Goal: Transaction & Acquisition: Obtain resource

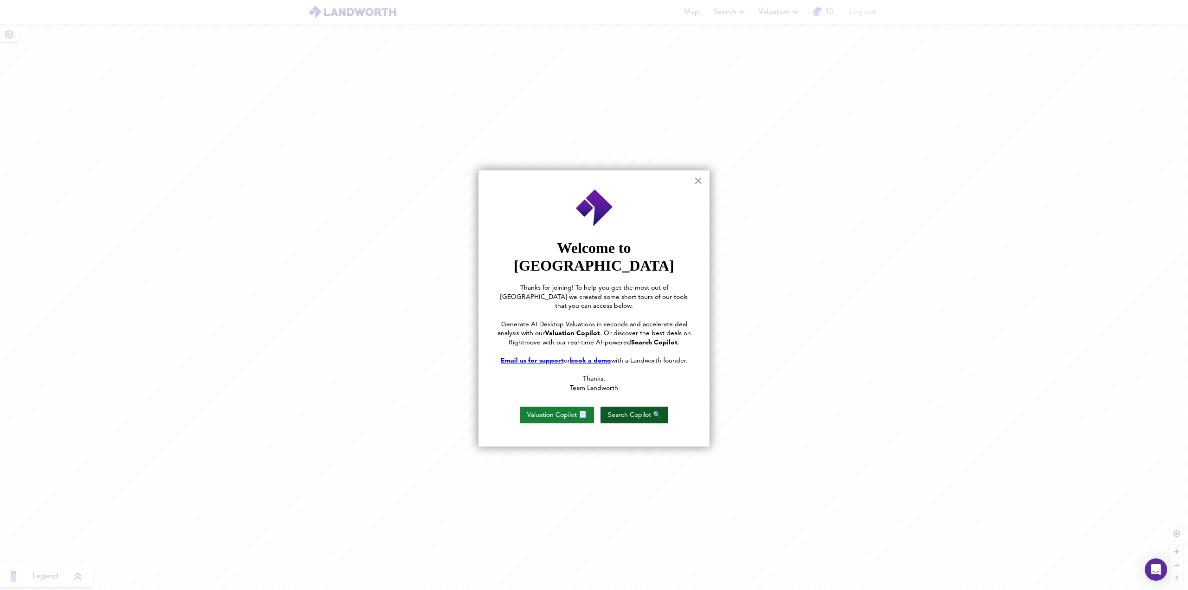
drag, startPoint x: 616, startPoint y: 390, endPoint x: 609, endPoint y: 393, distance: 8.3
click at [609, 406] on button "Search Copilot 🔍" at bounding box center [634, 414] width 68 height 17
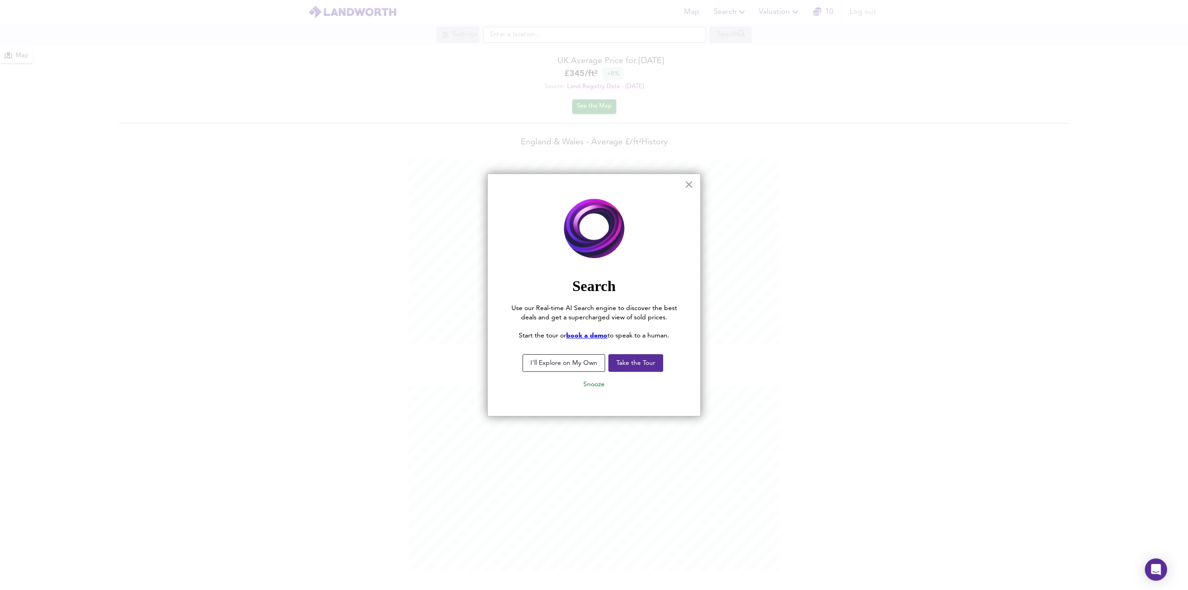
scroll to position [590, 1188]
click at [635, 364] on button "Take the Tour" at bounding box center [635, 363] width 55 height 18
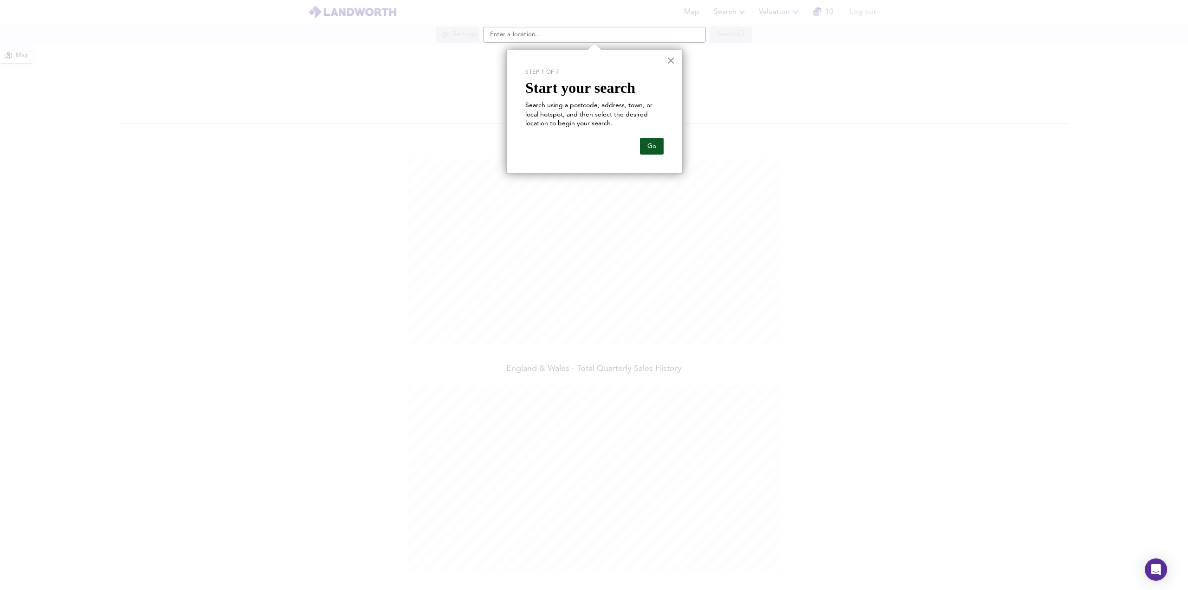
click at [655, 146] on button "Go" at bounding box center [652, 146] width 24 height 17
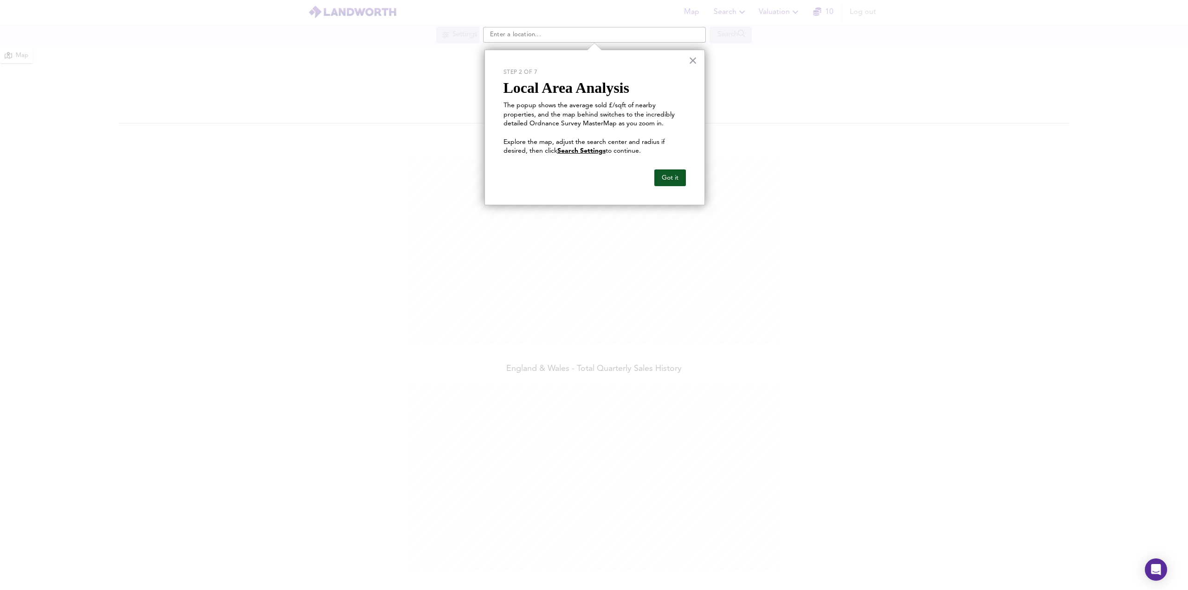
click at [665, 177] on button "Got it" at bounding box center [670, 177] width 32 height 17
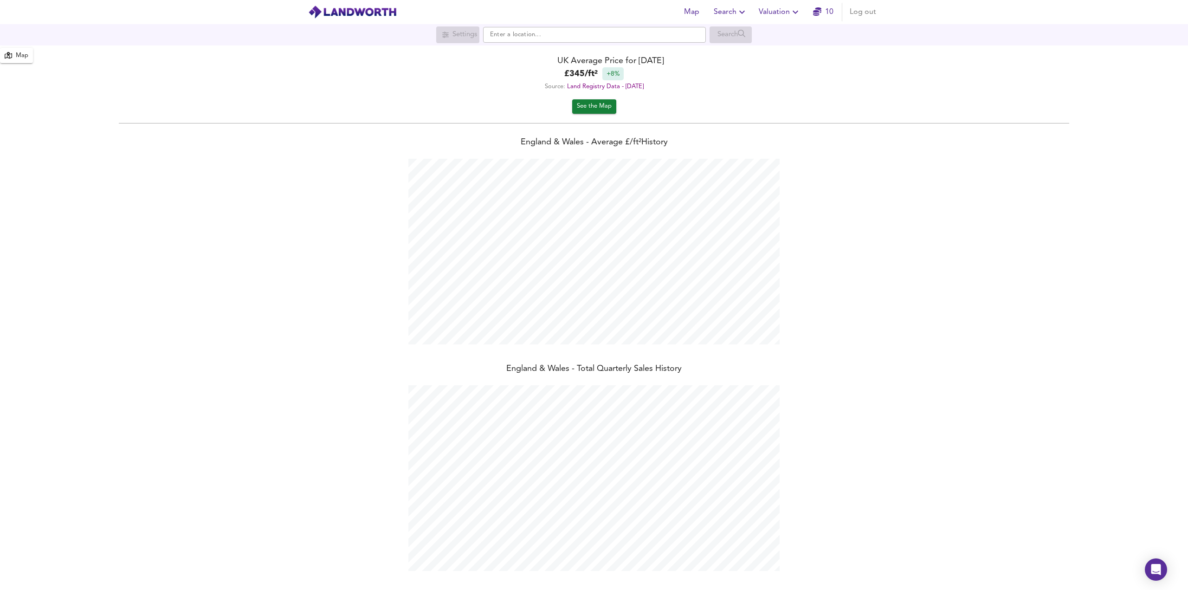
click at [521, 22] on div "Map Search Valuation 10 Log out" at bounding box center [594, 11] width 594 height 23
click at [520, 33] on input "text" at bounding box center [594, 35] width 223 height 16
click at [636, 57] on div "FY2 9HA Queen's Promenade, Blackpool" at bounding box center [592, 52] width 213 height 9
type input "Queen's Promenade, Blackpool FY2 9HA"
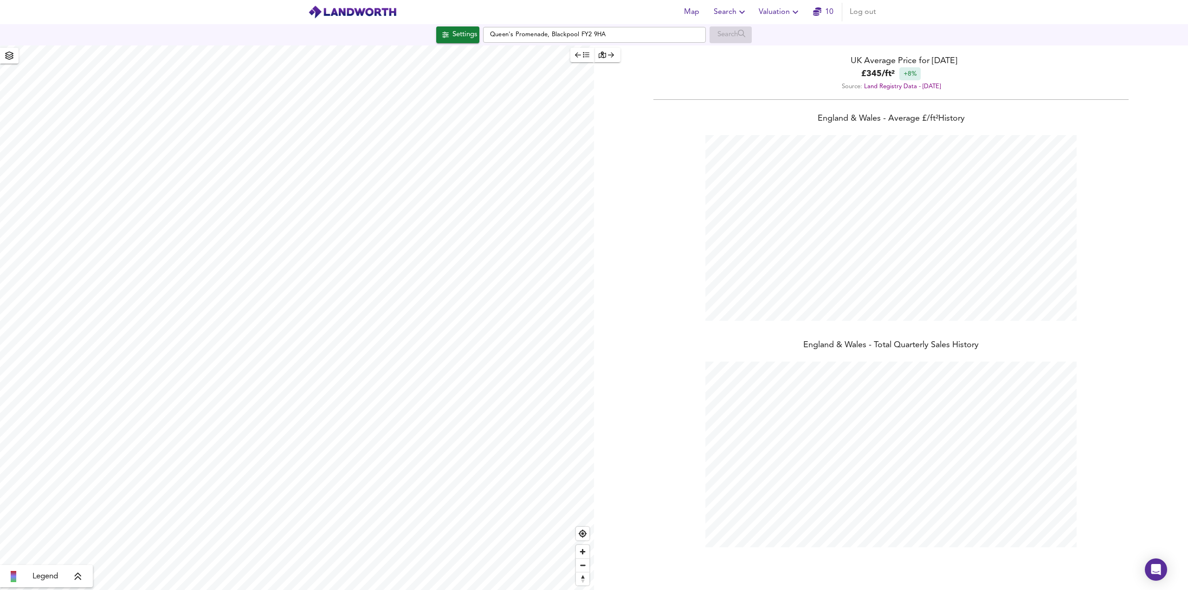
checkbox input "false"
checkbox input "true"
click at [94, 214] on span "Search Settings" at bounding box center [92, 216] width 62 height 13
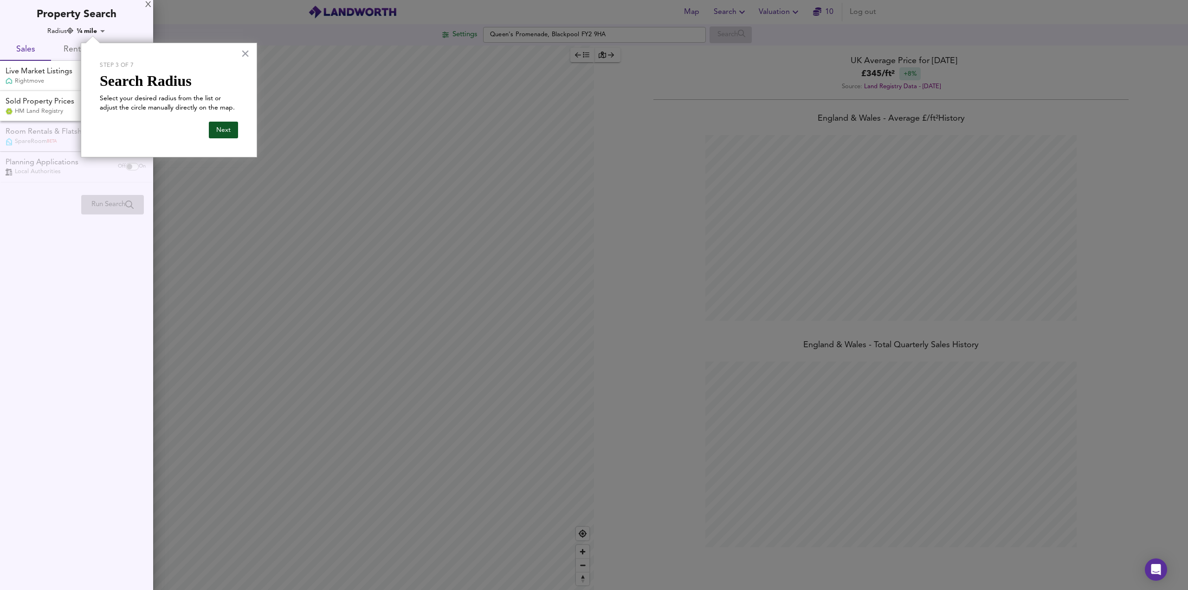
click at [220, 132] on button "Next" at bounding box center [223, 130] width 29 height 17
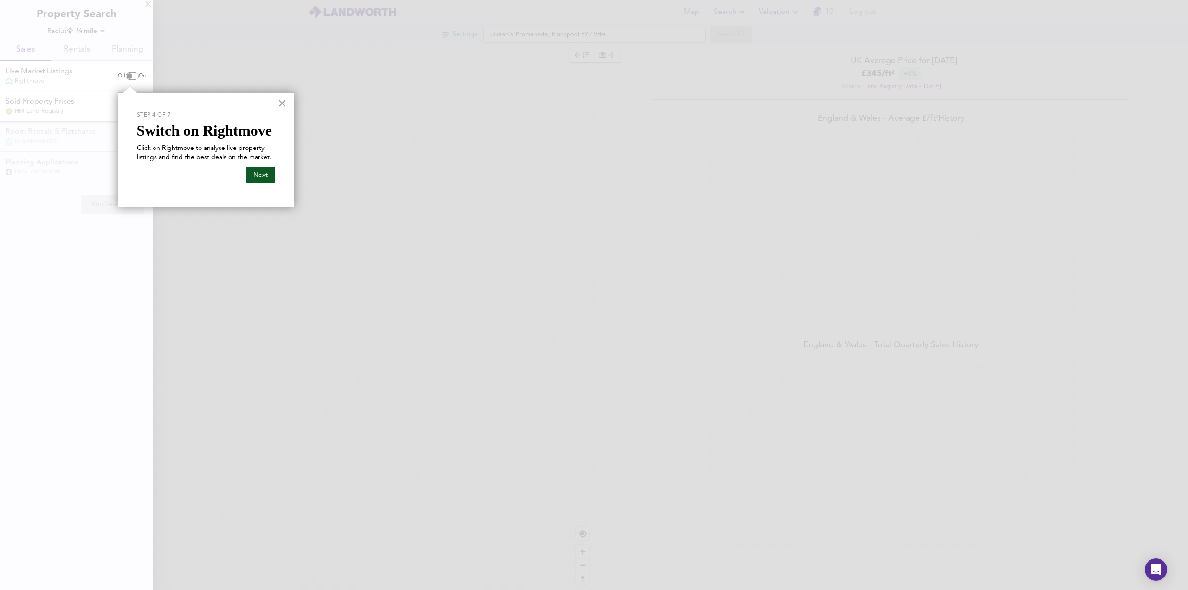
click at [254, 172] on button "Next" at bounding box center [260, 175] width 29 height 17
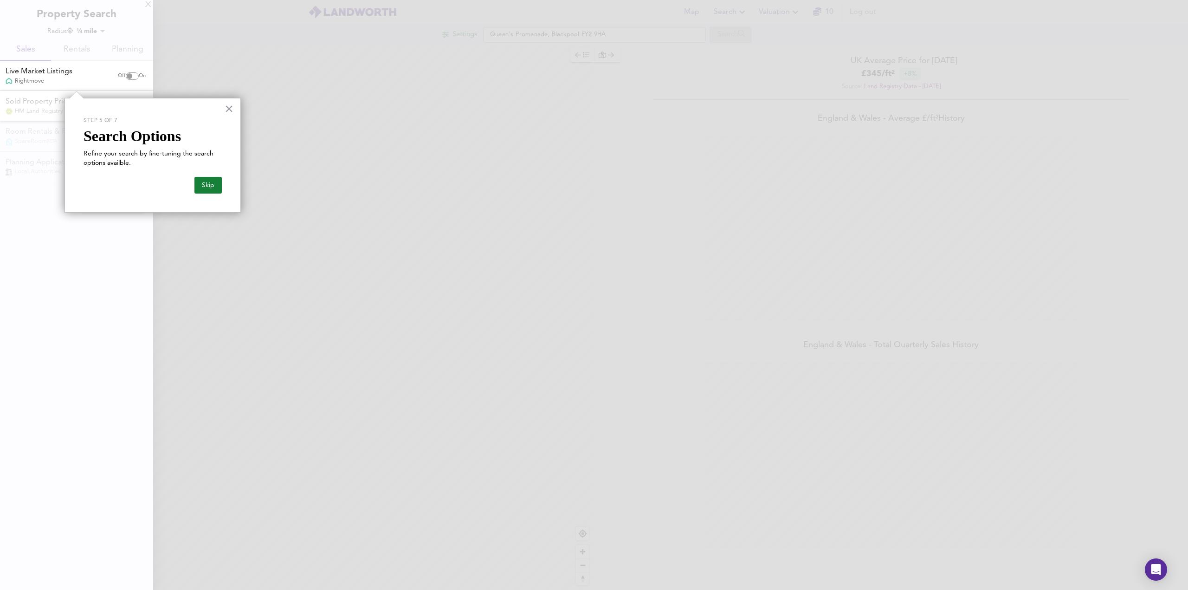
click at [224, 110] on div "× Step 5 of 7 Search Options Refine your search by fine-tuning the search optio…" at bounding box center [152, 155] width 176 height 115
click at [236, 113] on div "× Step 5 of 7 Search Options Refine your search by fine-tuning the search optio…" at bounding box center [152, 155] width 176 height 115
click at [229, 108] on button "×" at bounding box center [229, 108] width 9 height 15
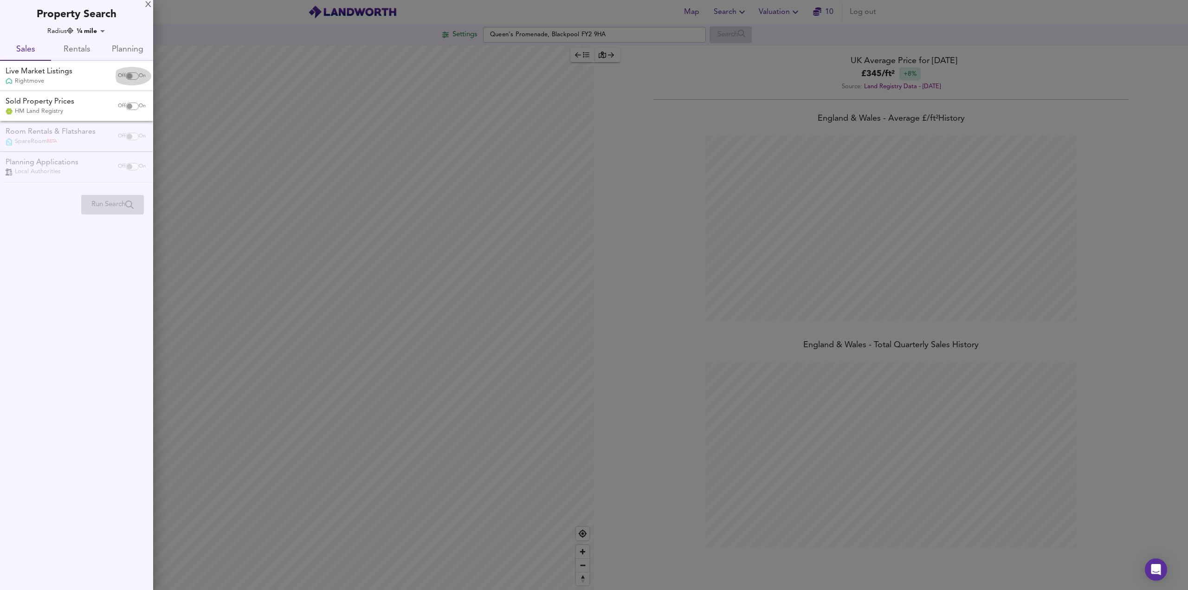
click at [131, 77] on input "checkbox" at bounding box center [129, 75] width 22 height 7
checkbox input "true"
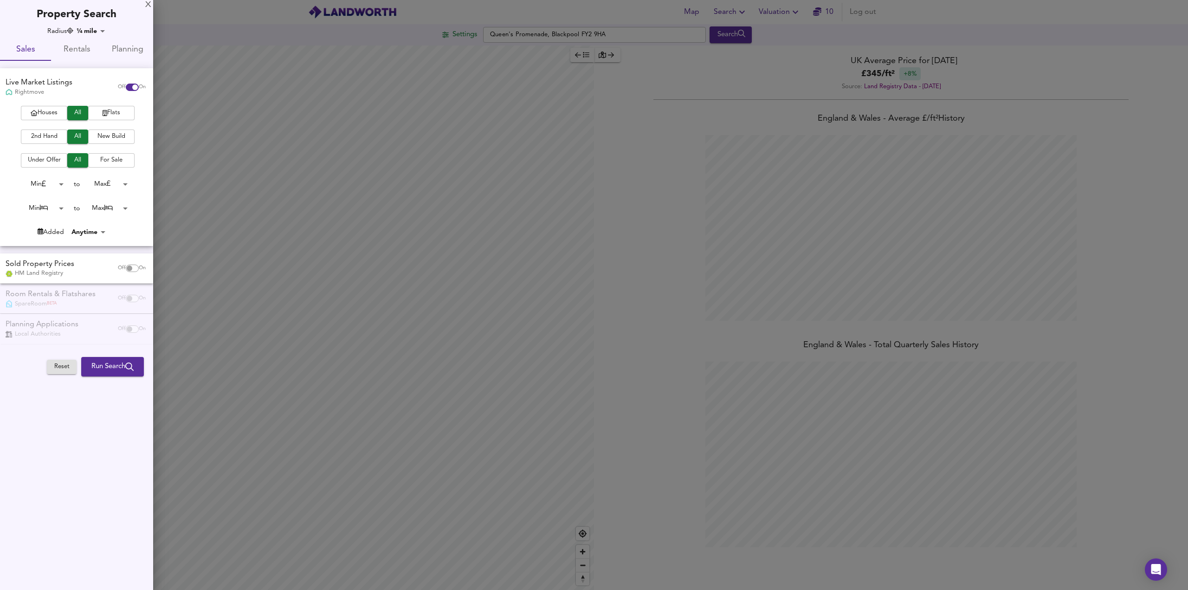
click at [126, 268] on input "checkbox" at bounding box center [129, 267] width 22 height 7
checkbox input "true"
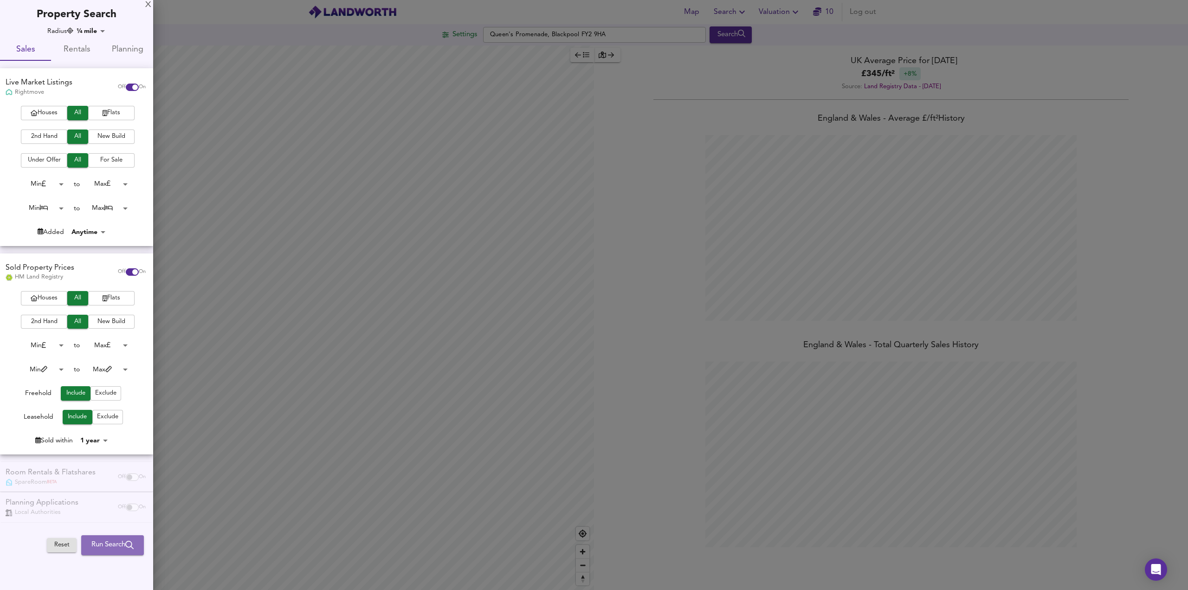
click at [106, 541] on span "Run Search" at bounding box center [112, 545] width 42 height 12
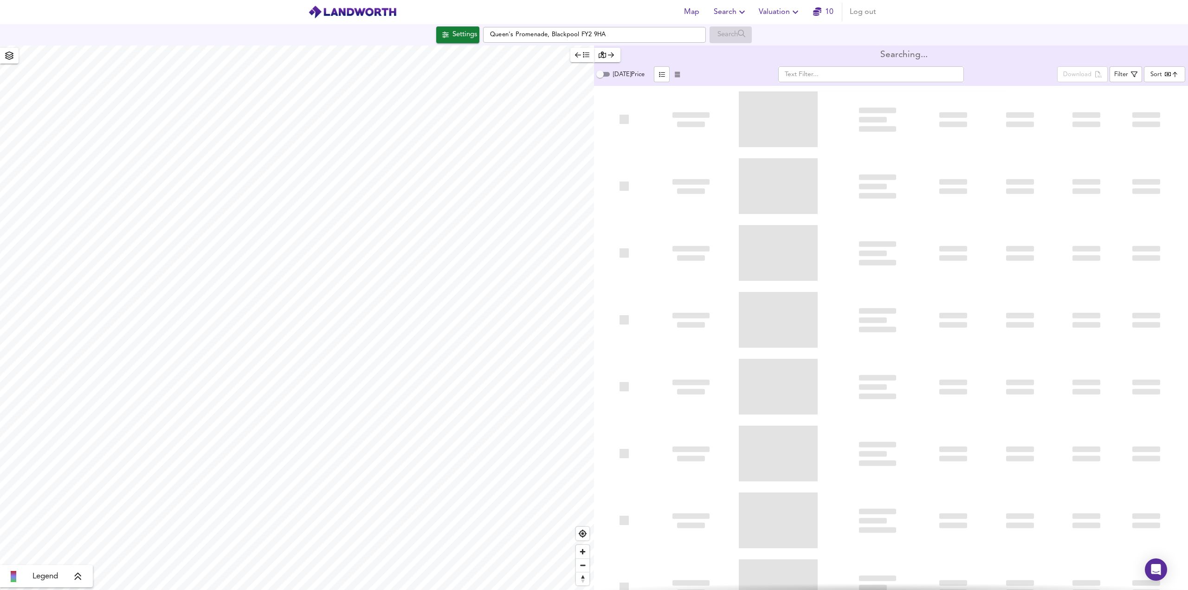
type input "bestdeal"
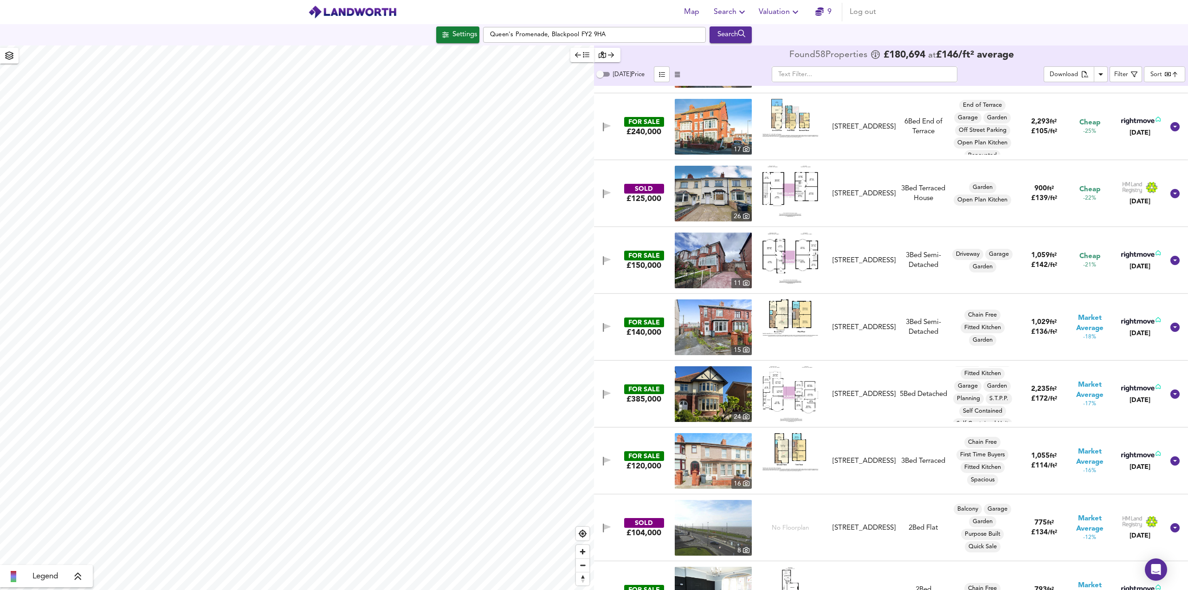
scroll to position [57, 0]
click at [990, 377] on span "S.T.P.P." at bounding box center [998, 378] width 26 height 8
type input "S.T.P.P."
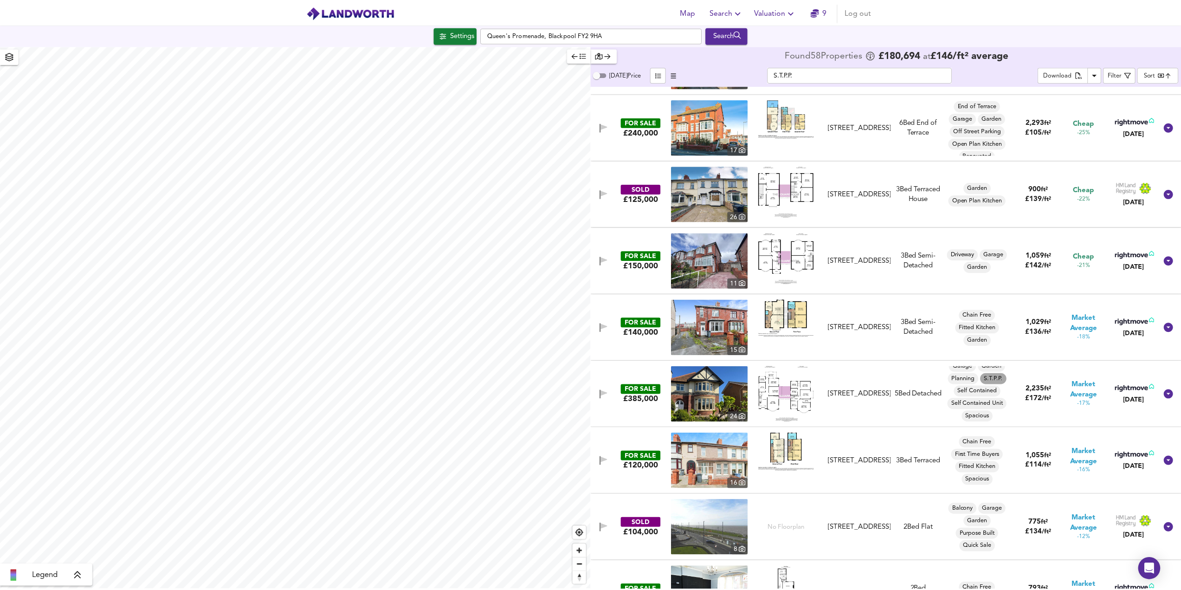
scroll to position [0, 0]
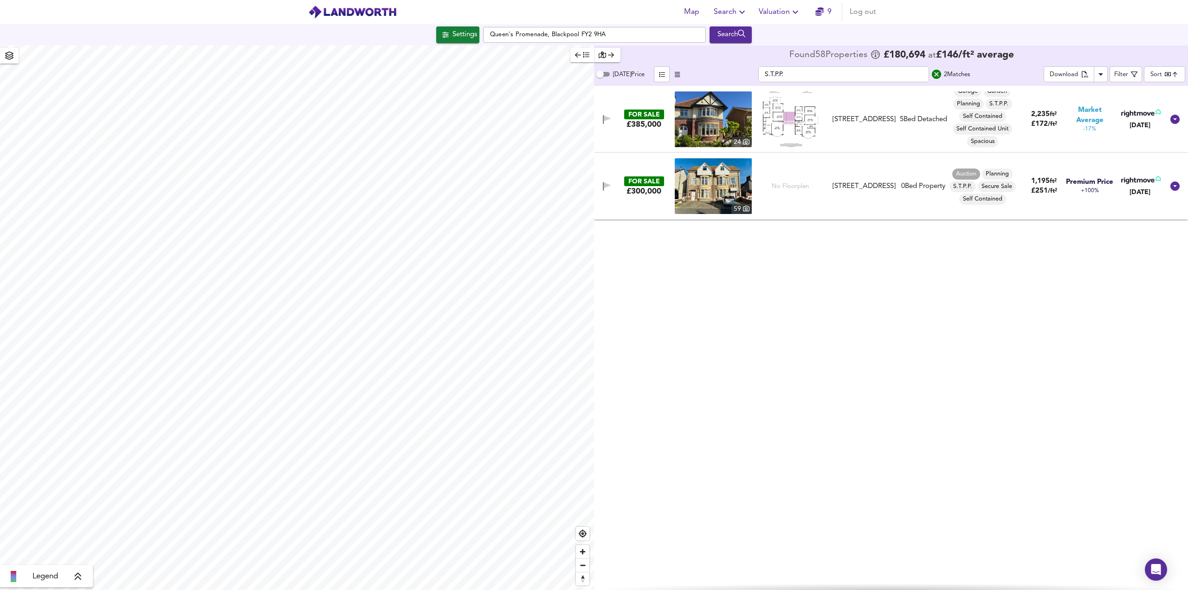
click at [637, 127] on div "£385,000" at bounding box center [643, 124] width 35 height 10
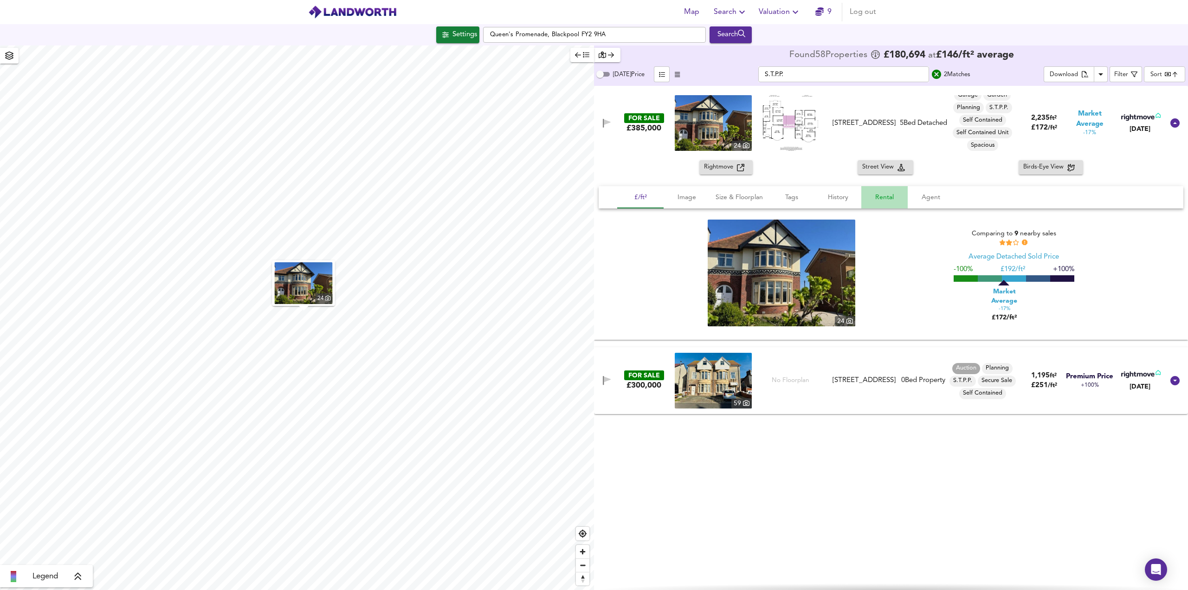
click at [893, 197] on span "Rental" at bounding box center [884, 198] width 35 height 12
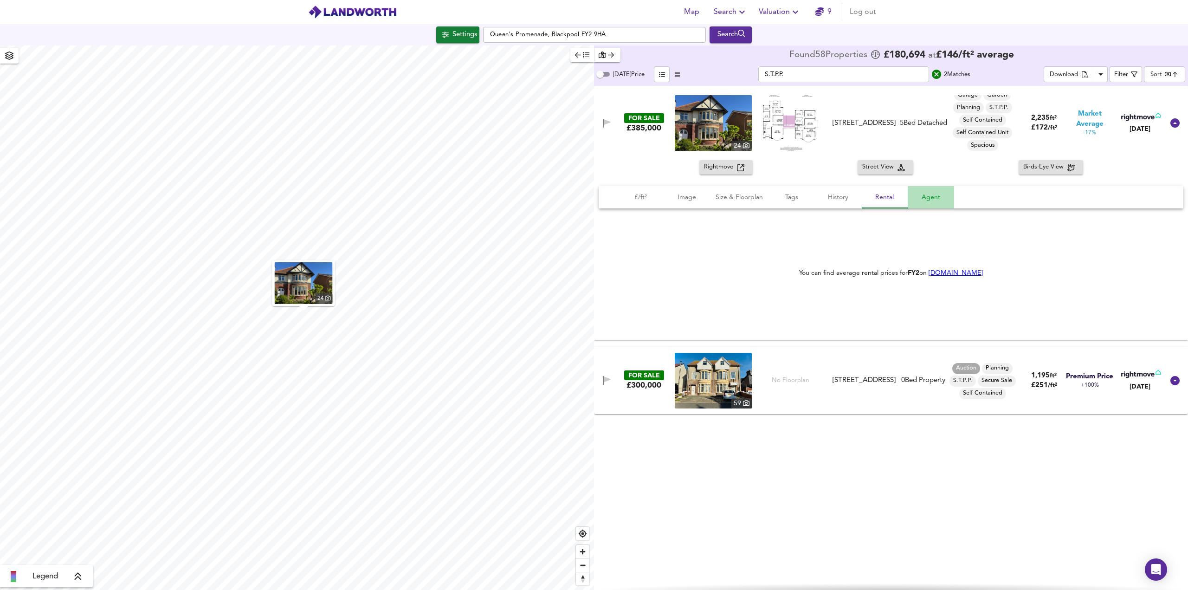
click at [911, 196] on button "Agent" at bounding box center [931, 197] width 46 height 22
click at [876, 197] on span "Rental" at bounding box center [884, 198] width 35 height 12
click at [853, 195] on span "History" at bounding box center [837, 198] width 35 height 12
click at [800, 201] on span "Tags" at bounding box center [791, 198] width 35 height 12
click at [958, 274] on span "S.T.P.P." at bounding box center [965, 273] width 27 height 8
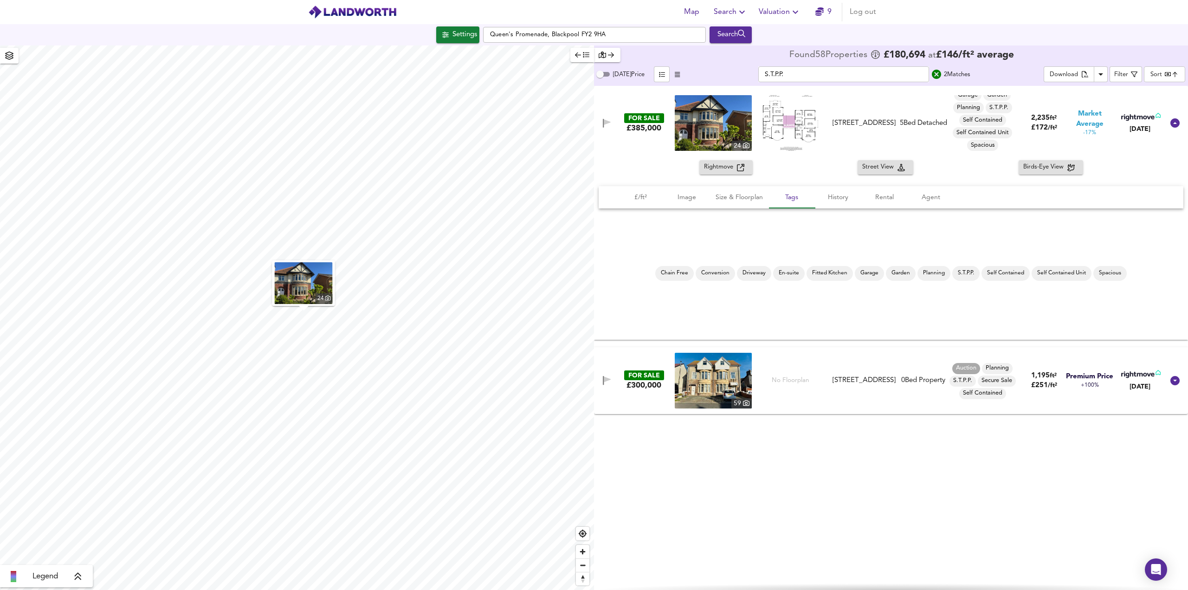
click at [963, 274] on span "S.T.P.P." at bounding box center [965, 273] width 27 height 8
click at [752, 203] on button "Size & Floorplan" at bounding box center [739, 197] width 58 height 22
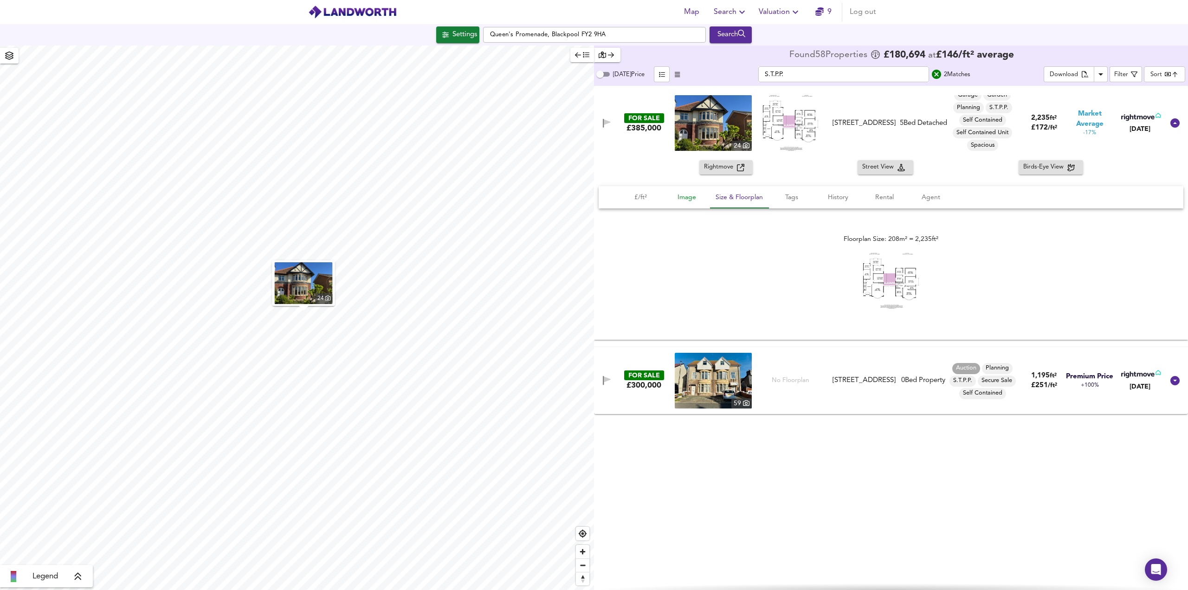
click at [691, 199] on span "Image" at bounding box center [686, 198] width 35 height 12
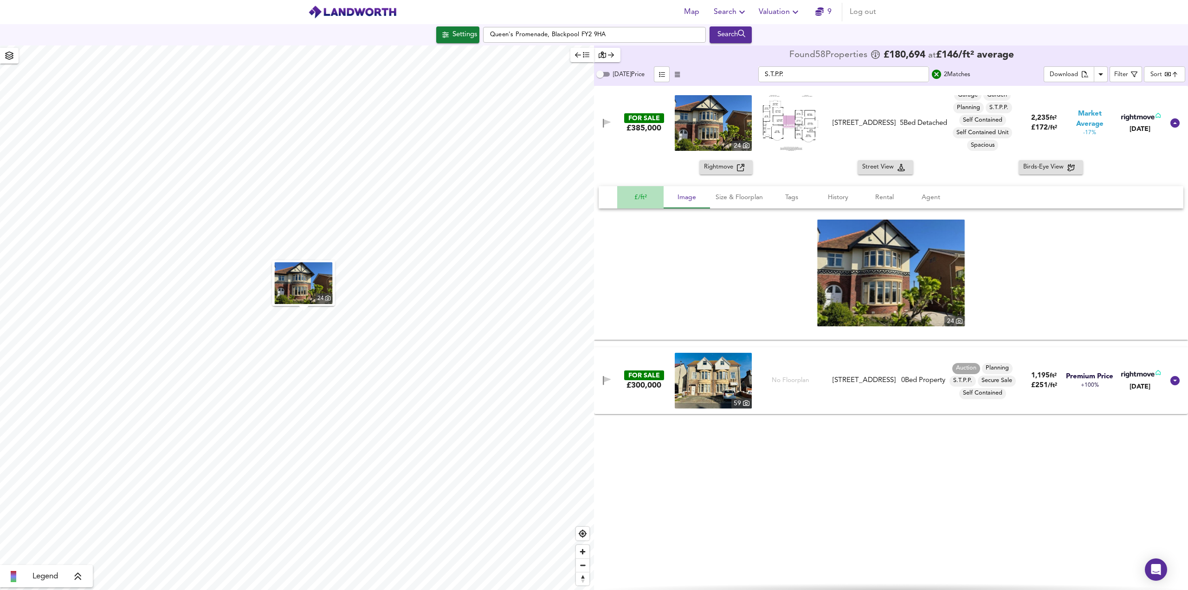
click at [645, 197] on span "£/ft²" at bounding box center [640, 198] width 35 height 12
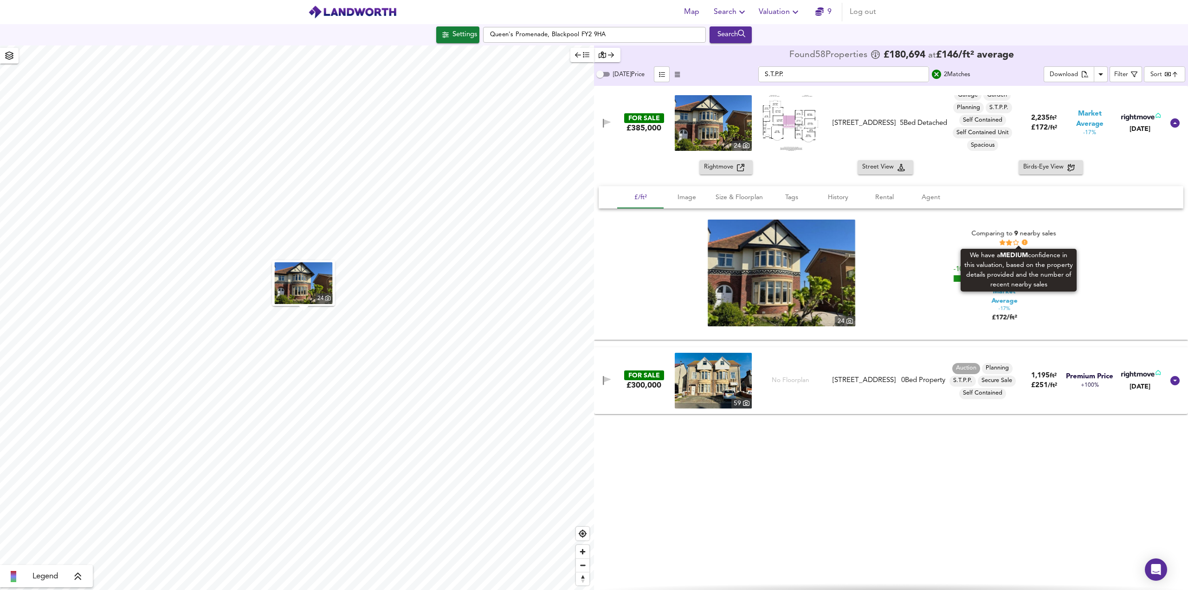
click at [1024, 239] on icon at bounding box center [1025, 242] width 6 height 6
click at [1058, 167] on span "Birds-Eye View" at bounding box center [1045, 167] width 44 height 11
click at [1101, 79] on icon "Download Results" at bounding box center [1100, 74] width 11 height 11
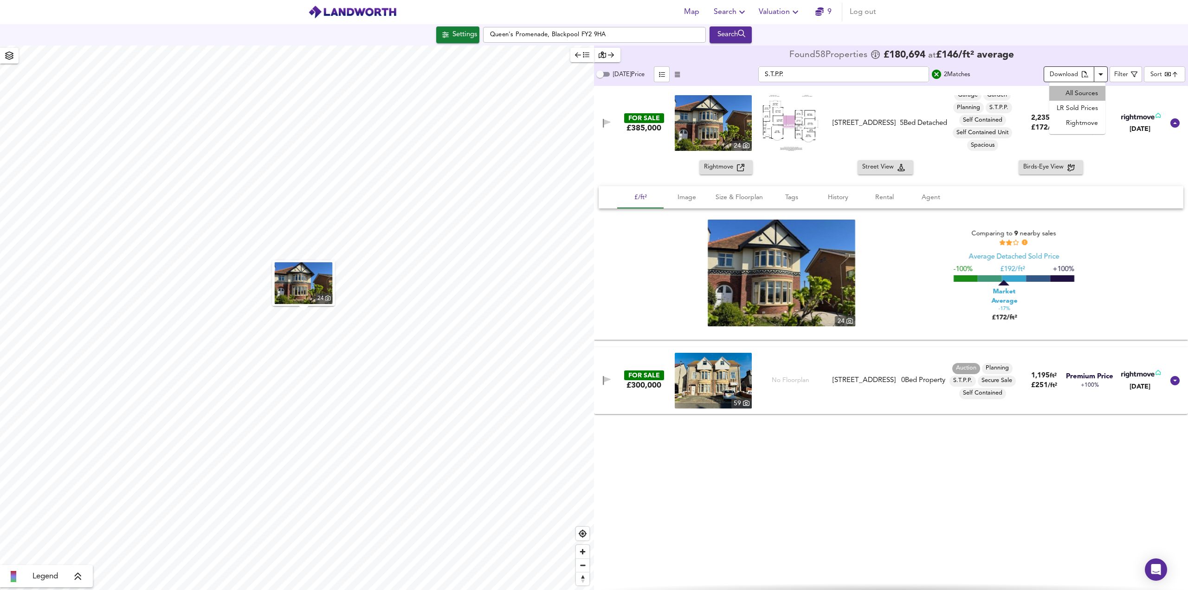
click at [1080, 88] on li "All Sources" at bounding box center [1077, 93] width 56 height 15
click at [704, 68] on div "S.T.P.P. ​ 2 Match es" at bounding box center [864, 74] width 358 height 16
click at [791, 11] on icon "button" at bounding box center [795, 11] width 11 height 11
click at [792, 49] on li "Valuation Report History" at bounding box center [779, 50] width 111 height 17
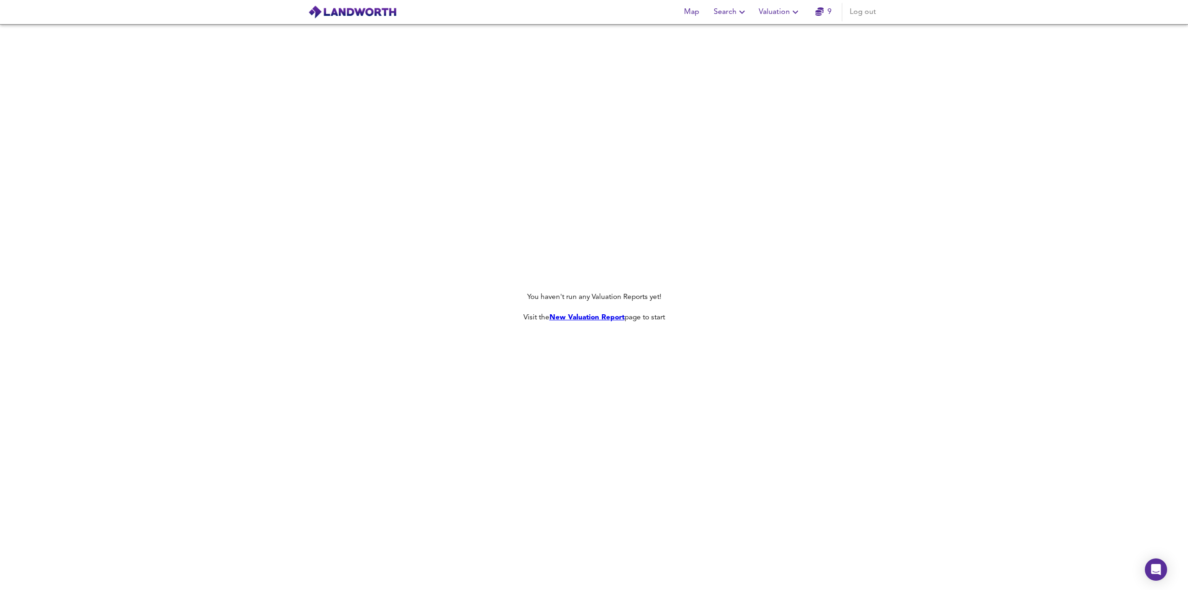
click at [589, 319] on link "New Valuation Report" at bounding box center [586, 317] width 75 height 7
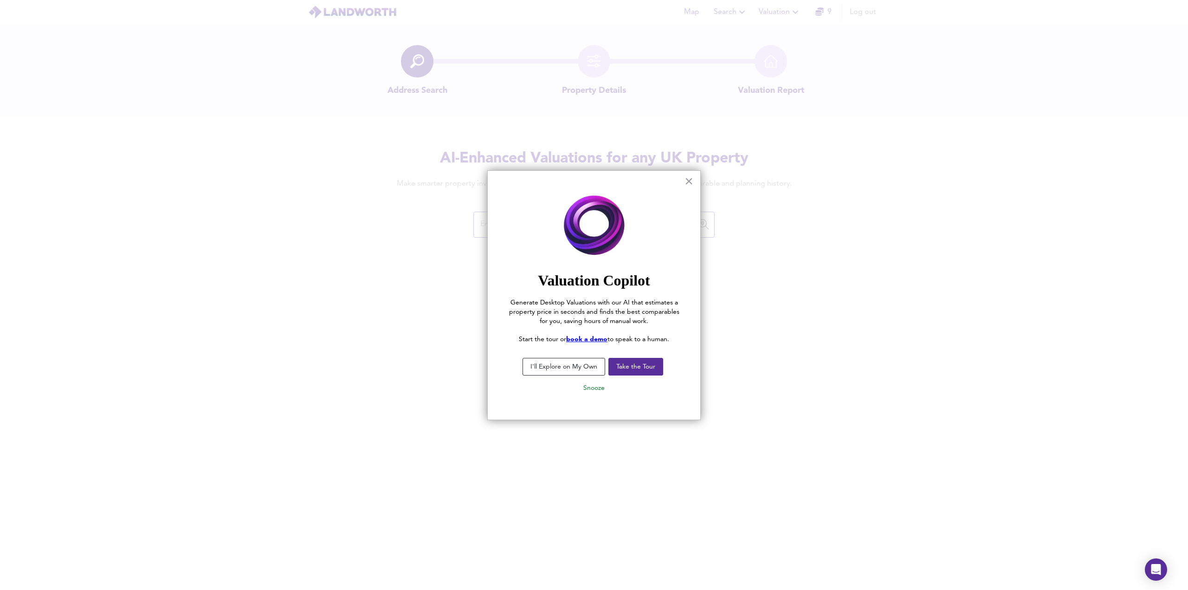
click at [564, 224] on img at bounding box center [594, 225] width 176 height 73
click at [641, 366] on button "Take the Tour" at bounding box center [635, 367] width 55 height 18
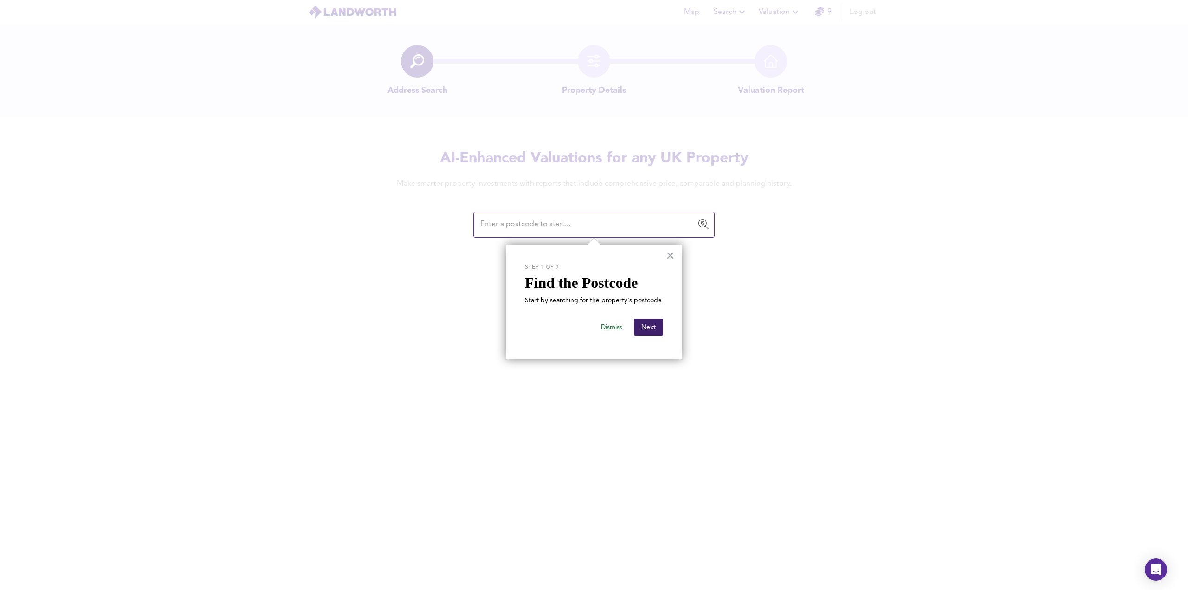
click at [651, 323] on button "Next" at bounding box center [648, 327] width 29 height 17
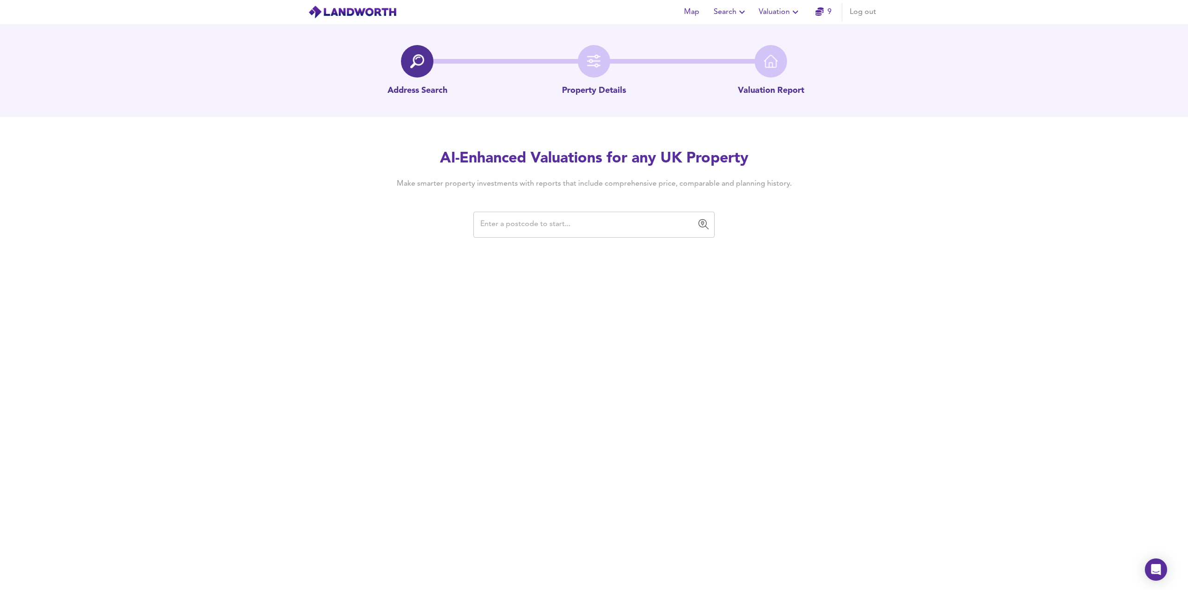
click at [582, 235] on div "​" at bounding box center [593, 225] width 241 height 26
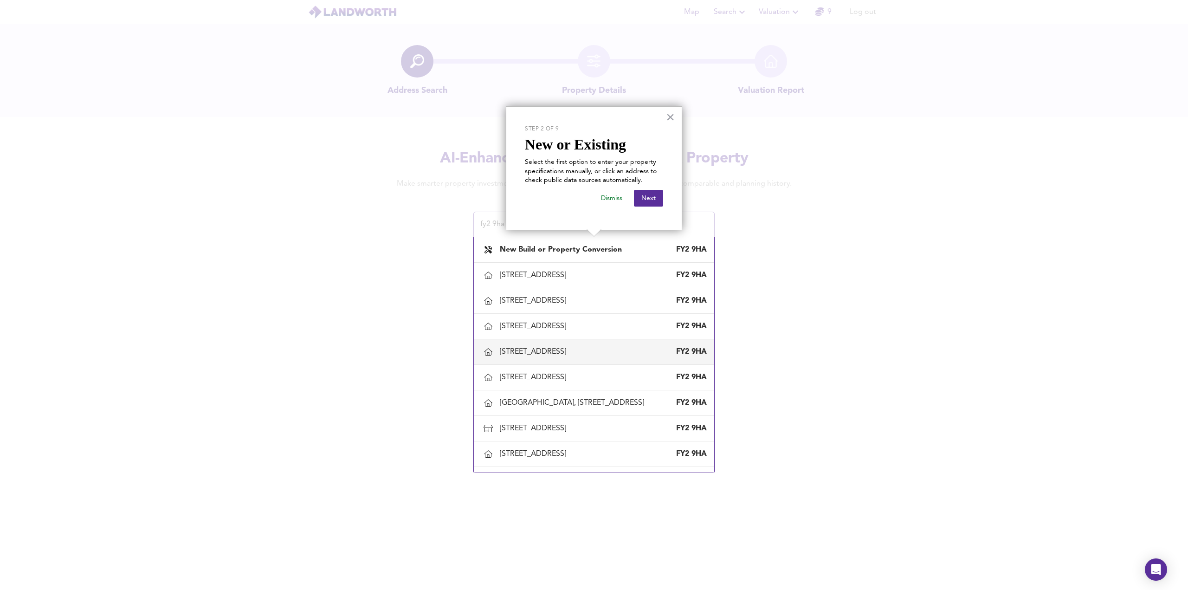
click at [562, 347] on div "[STREET_ADDRESS]" at bounding box center [535, 352] width 70 height 10
type input "[STREET_ADDRESS]"
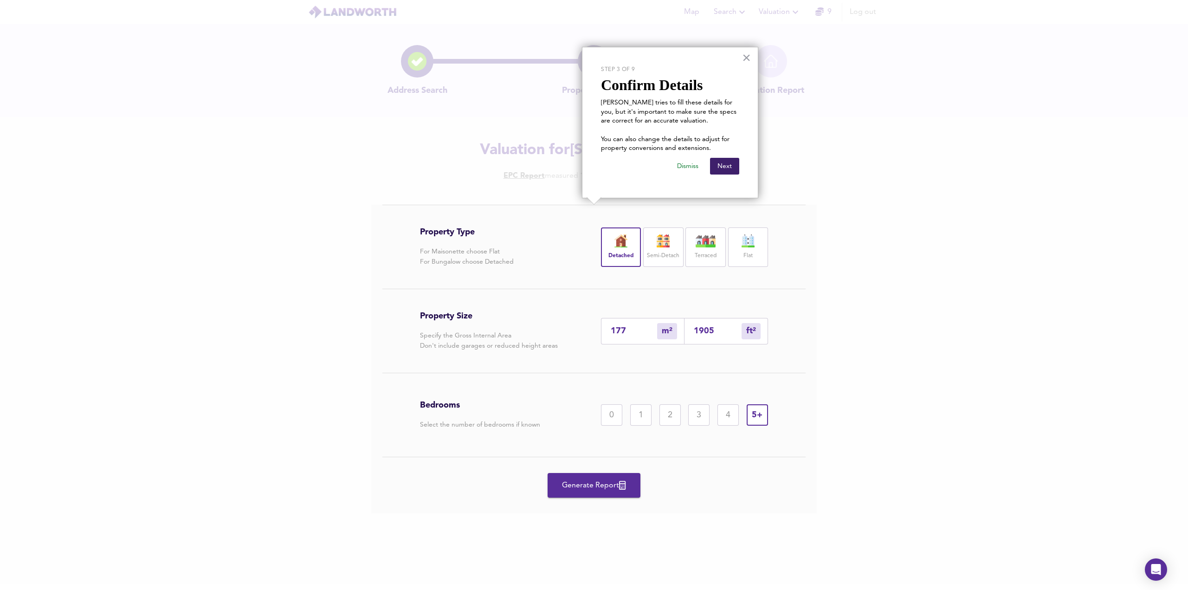
click at [723, 167] on button "Next" at bounding box center [724, 166] width 29 height 17
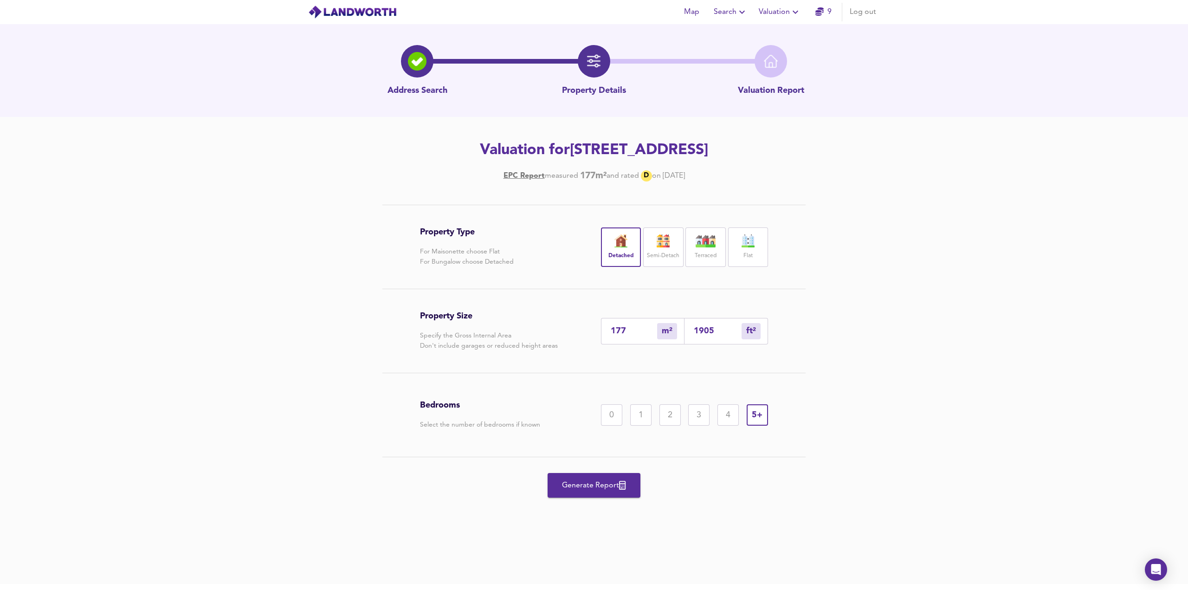
drag, startPoint x: 715, startPoint y: 332, endPoint x: 700, endPoint y: 331, distance: 14.9
click at [689, 330] on div "1905 ft² sqft" at bounding box center [726, 331] width 84 height 26
click at [601, 488] on span "Generate Report" at bounding box center [594, 485] width 74 height 13
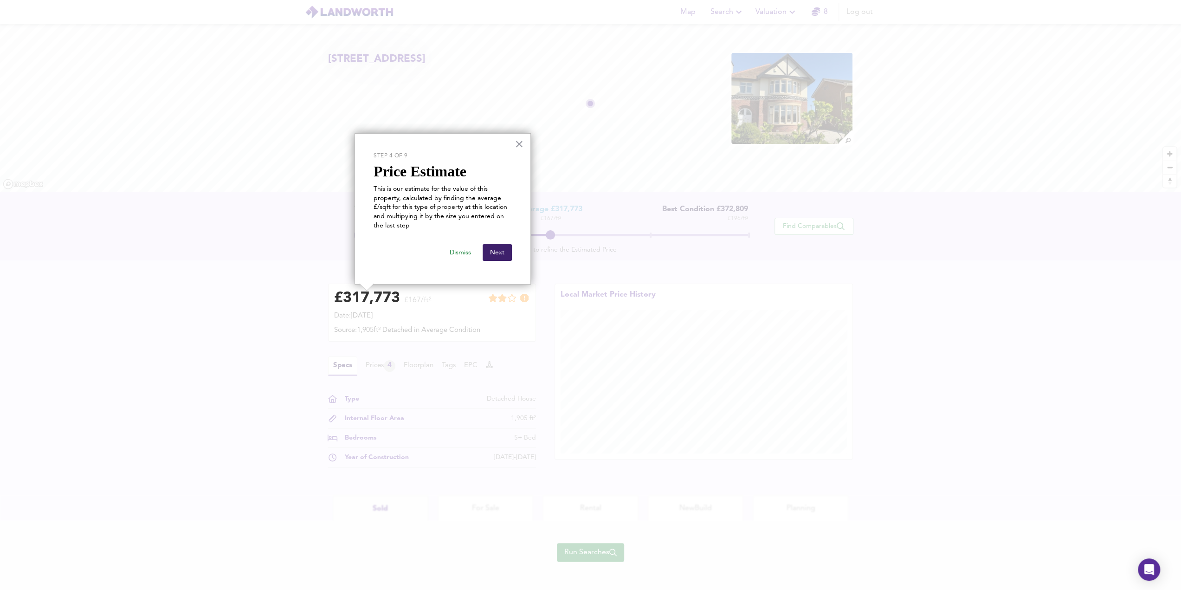
click at [494, 253] on button "Next" at bounding box center [497, 252] width 29 height 17
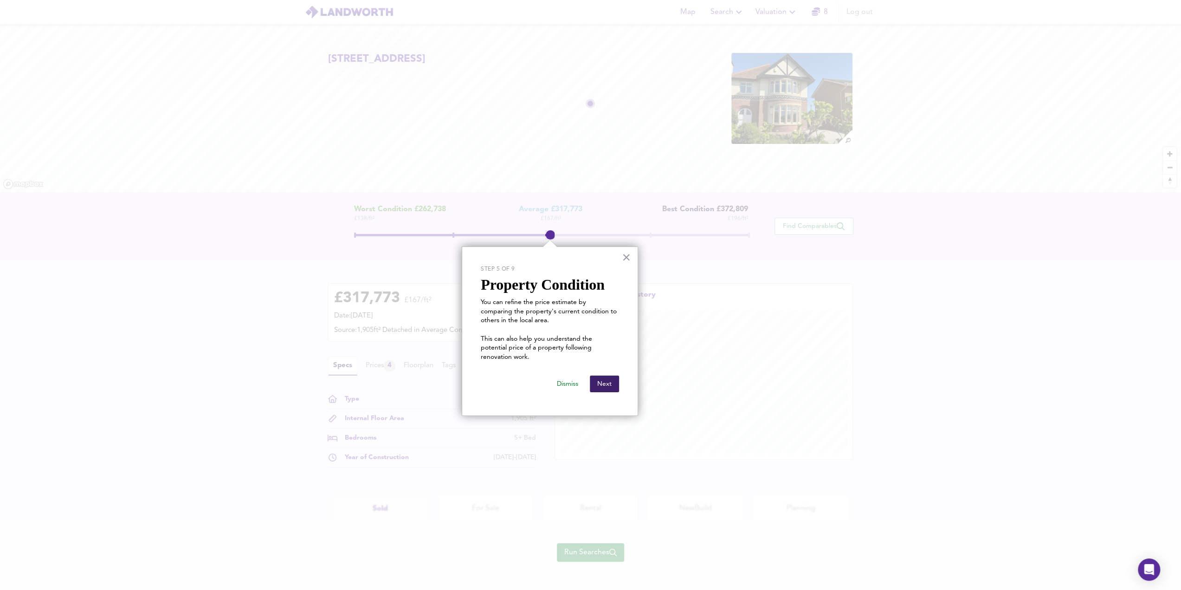
click at [605, 375] on button "Next" at bounding box center [604, 383] width 29 height 17
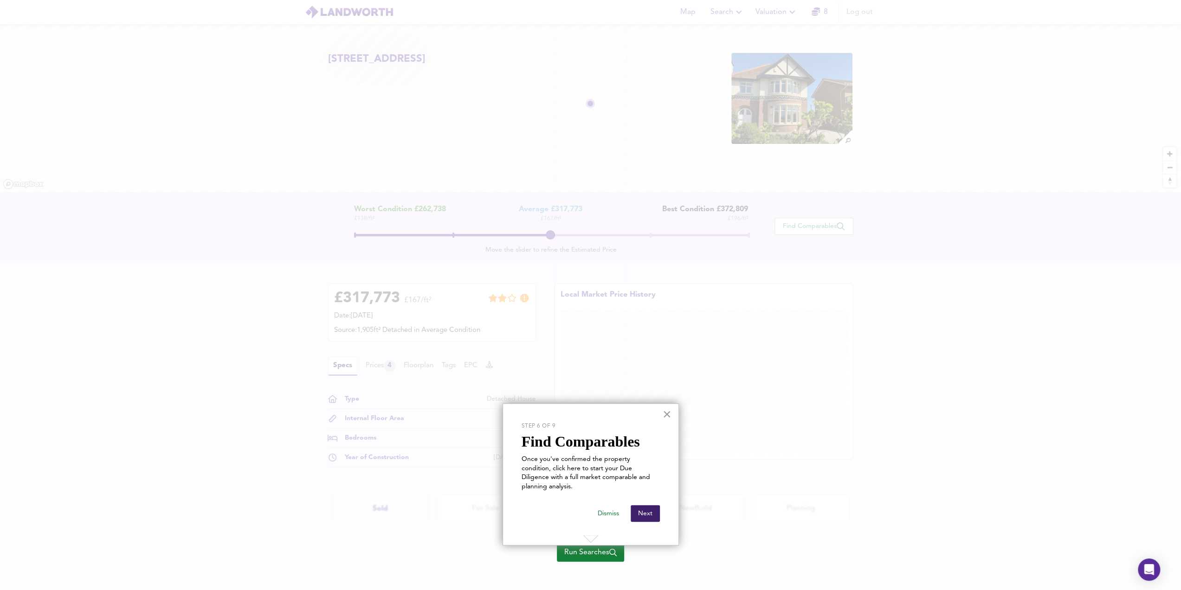
click at [641, 505] on button "Next" at bounding box center [645, 513] width 29 height 17
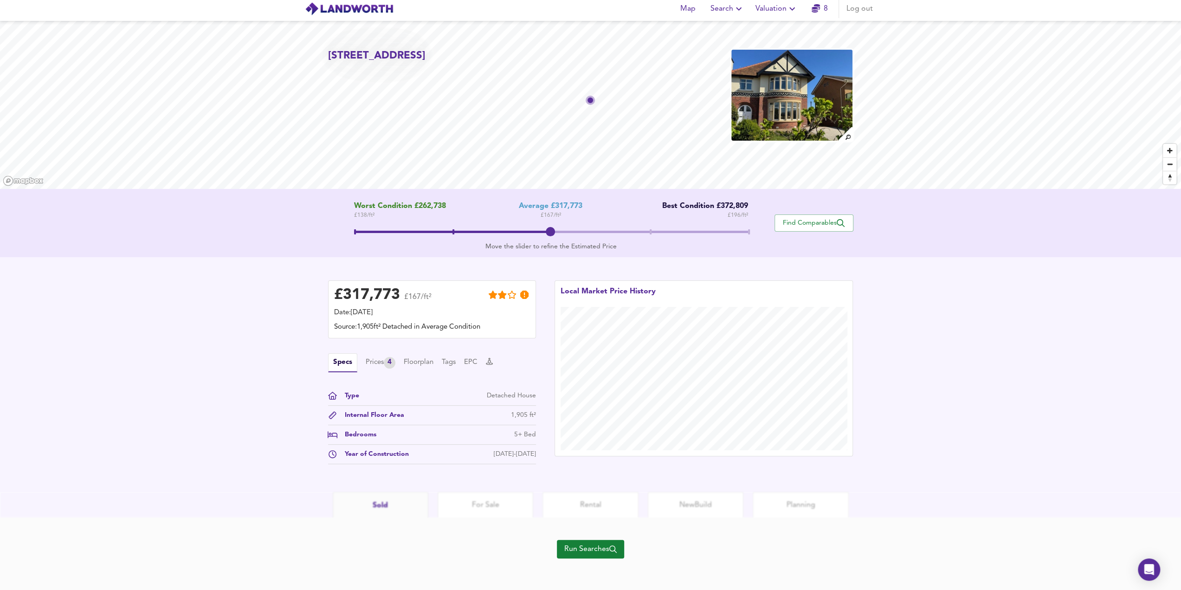
scroll to position [4, 0]
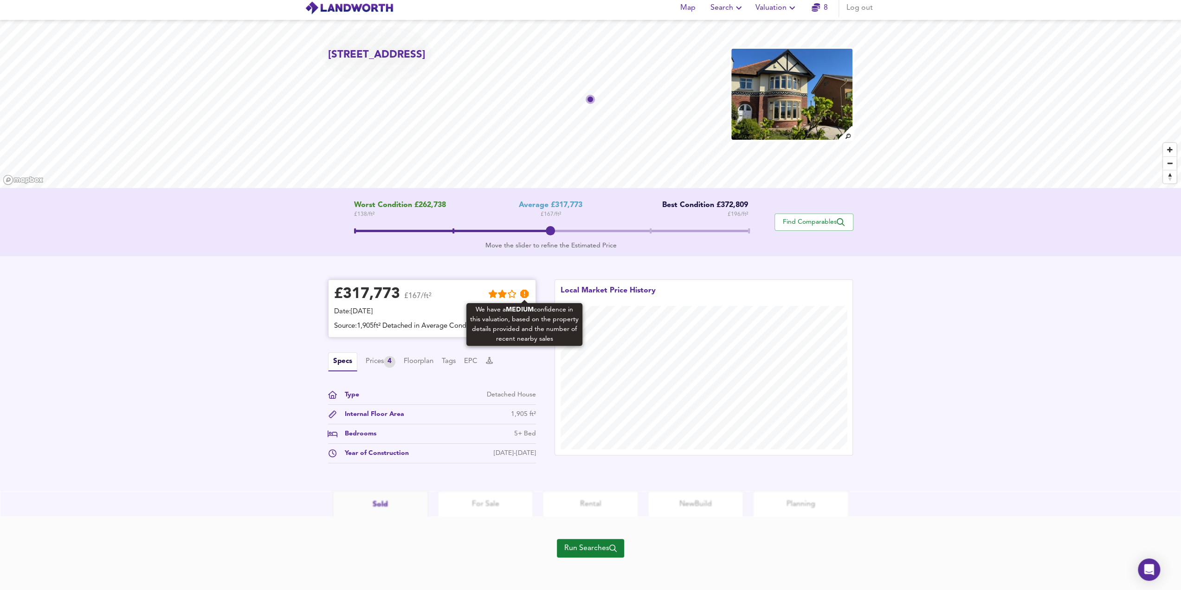
click at [525, 294] on icon at bounding box center [524, 294] width 8 height 8
drag, startPoint x: 407, startPoint y: 295, endPoint x: 419, endPoint y: 300, distance: 13.1
click at [419, 300] on span "£167/ft²" at bounding box center [417, 298] width 27 height 13
copy span "167"
click at [372, 360] on div "Prices 4" at bounding box center [381, 362] width 30 height 12
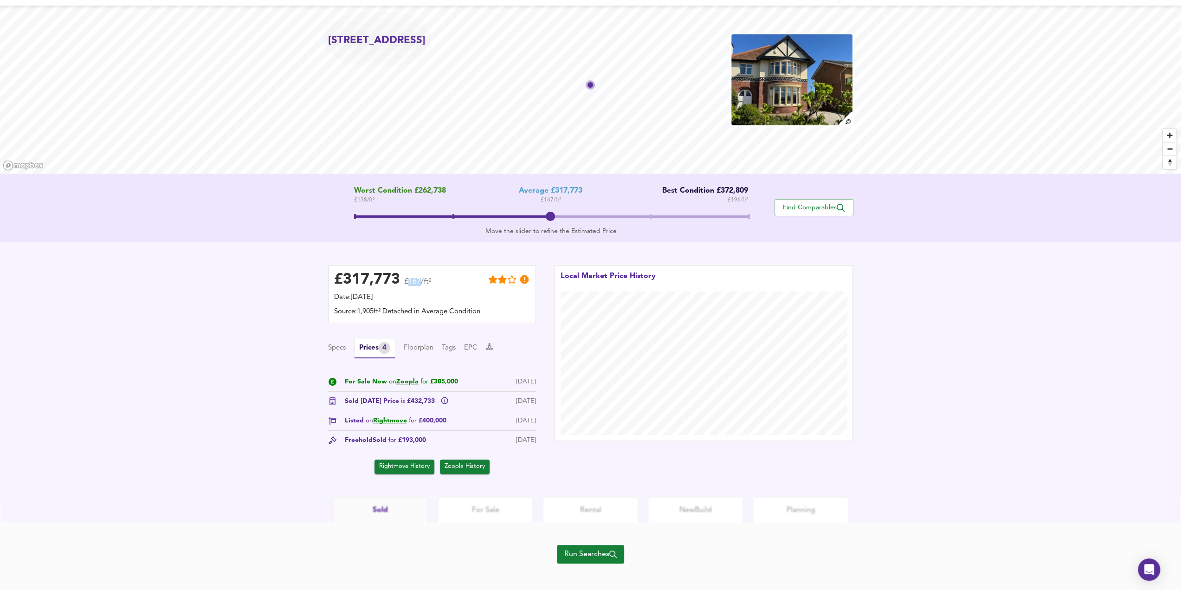
scroll to position [26, 0]
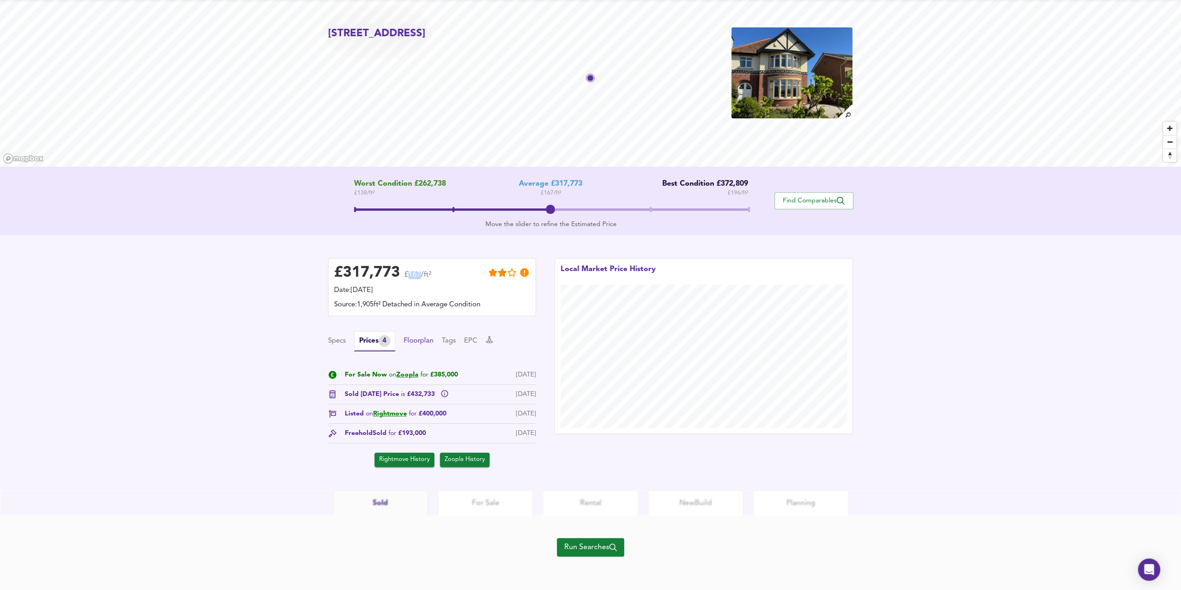
click at [426, 341] on button "Floorplan" at bounding box center [419, 341] width 30 height 10
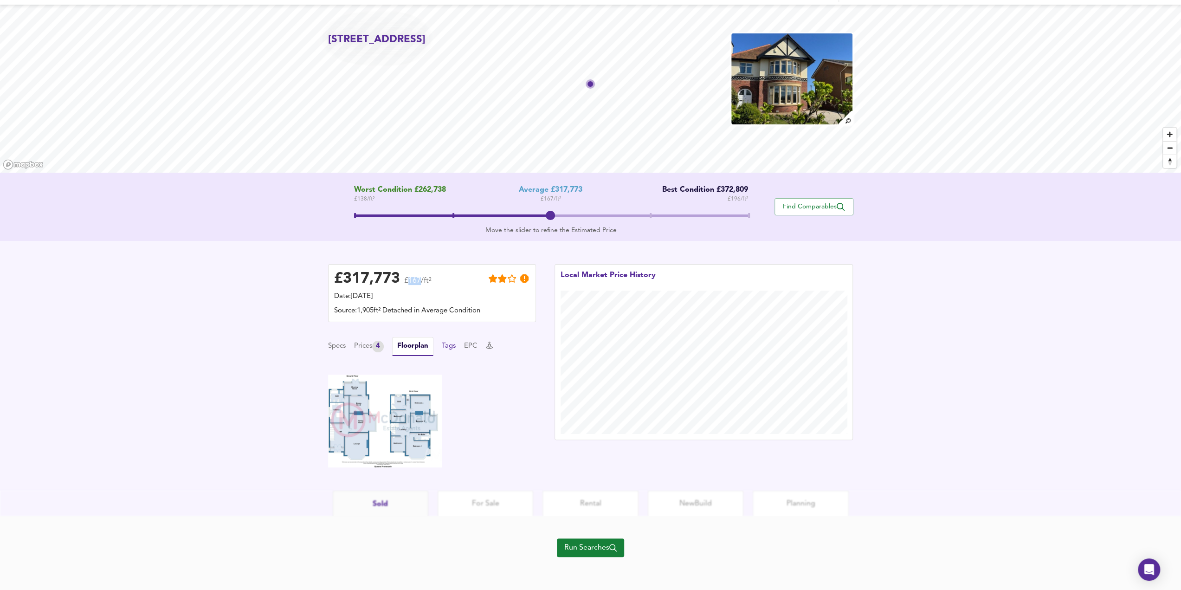
click at [453, 346] on button "Tags" at bounding box center [449, 346] width 14 height 10
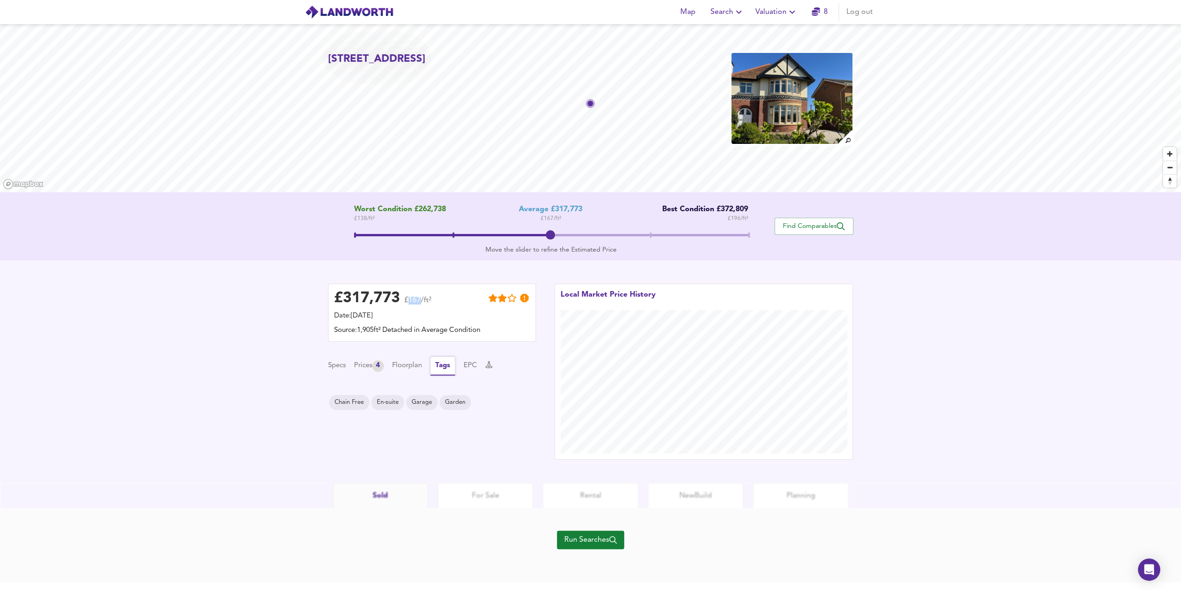
scroll to position [0, 0]
click at [479, 368] on button "EPC" at bounding box center [473, 365] width 13 height 10
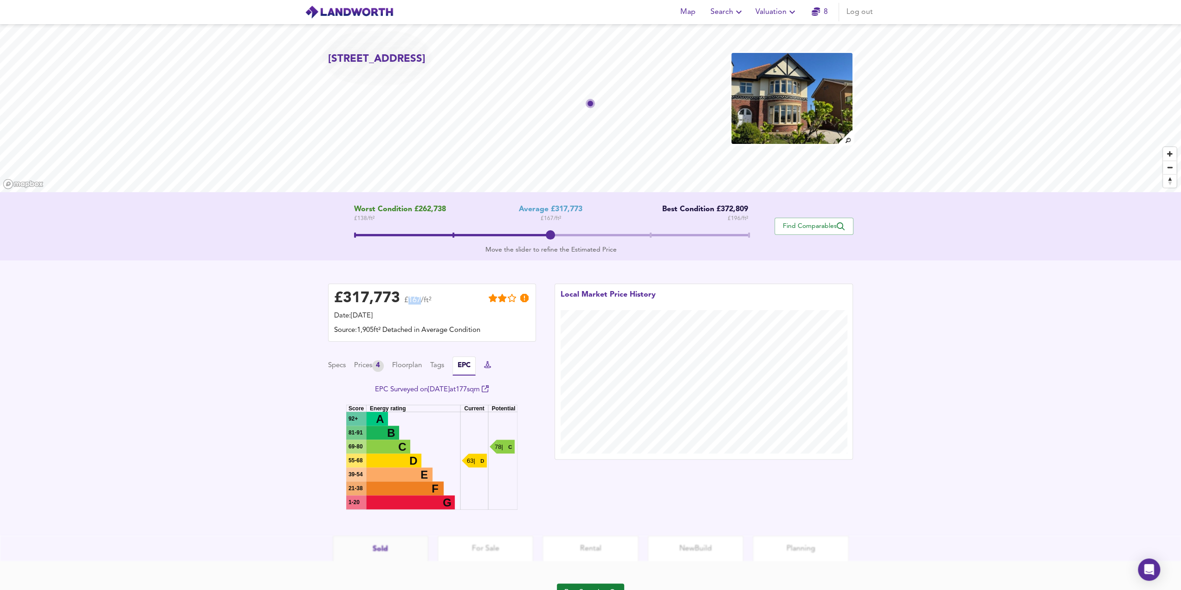
click at [491, 364] on icon at bounding box center [487, 364] width 7 height 7
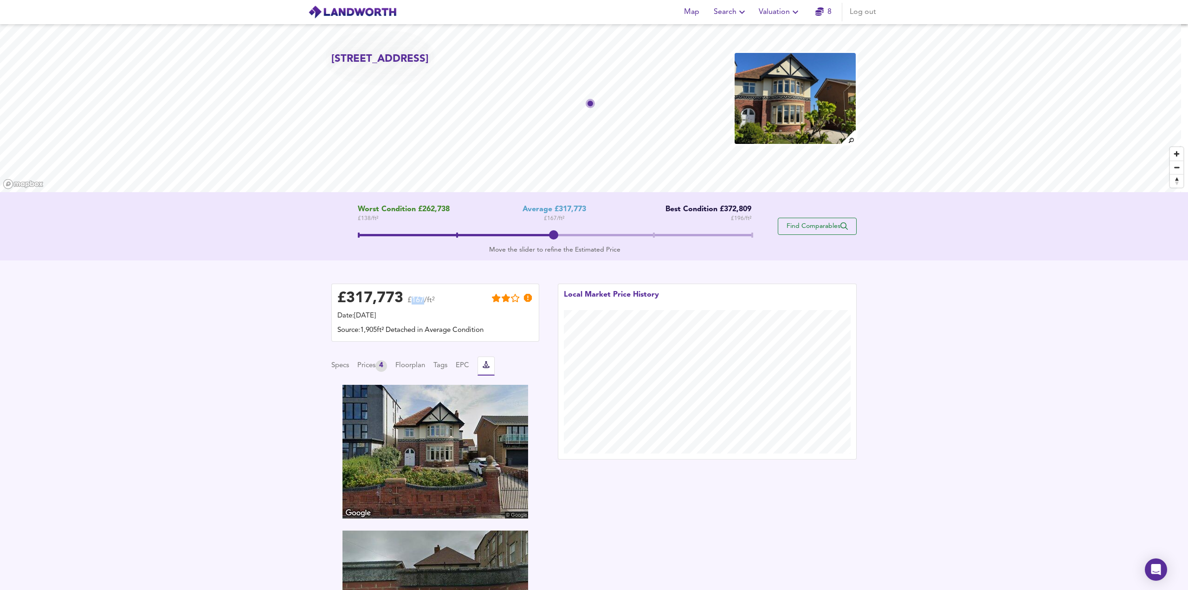
click at [805, 226] on span "Find Comparables" at bounding box center [817, 226] width 69 height 9
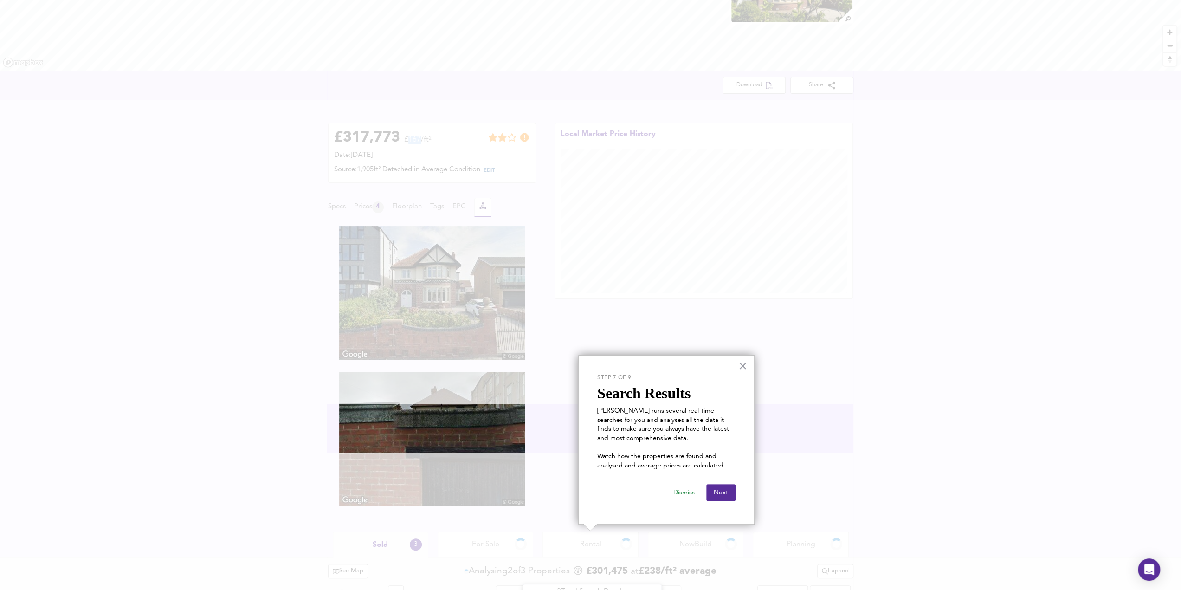
scroll to position [273, 0]
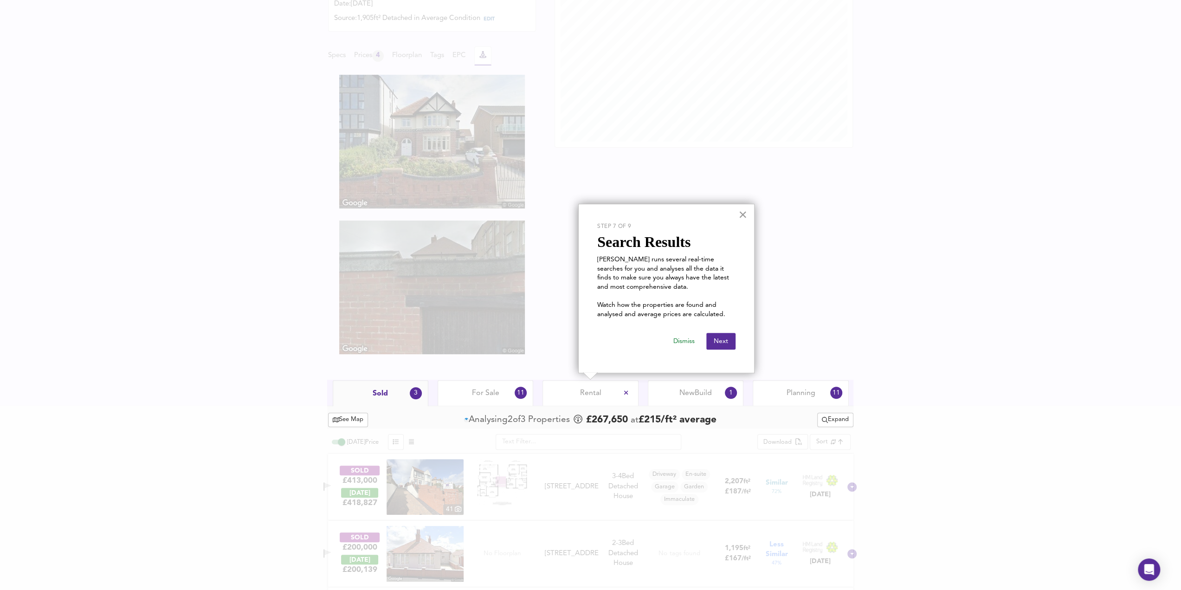
click at [740, 214] on button "×" at bounding box center [742, 214] width 9 height 15
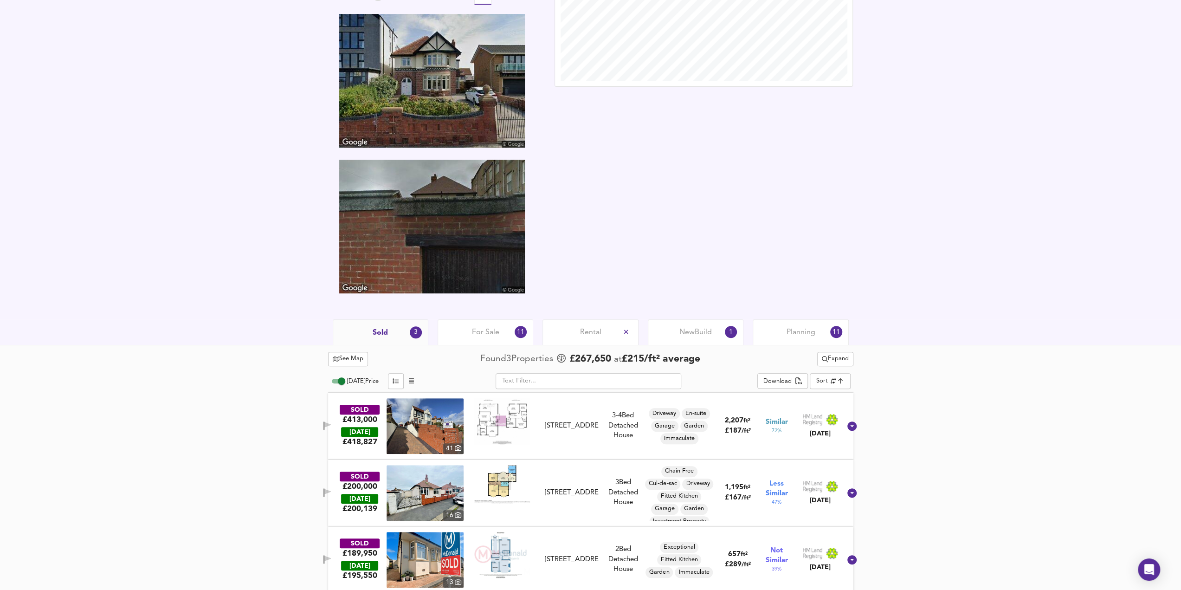
scroll to position [340, 0]
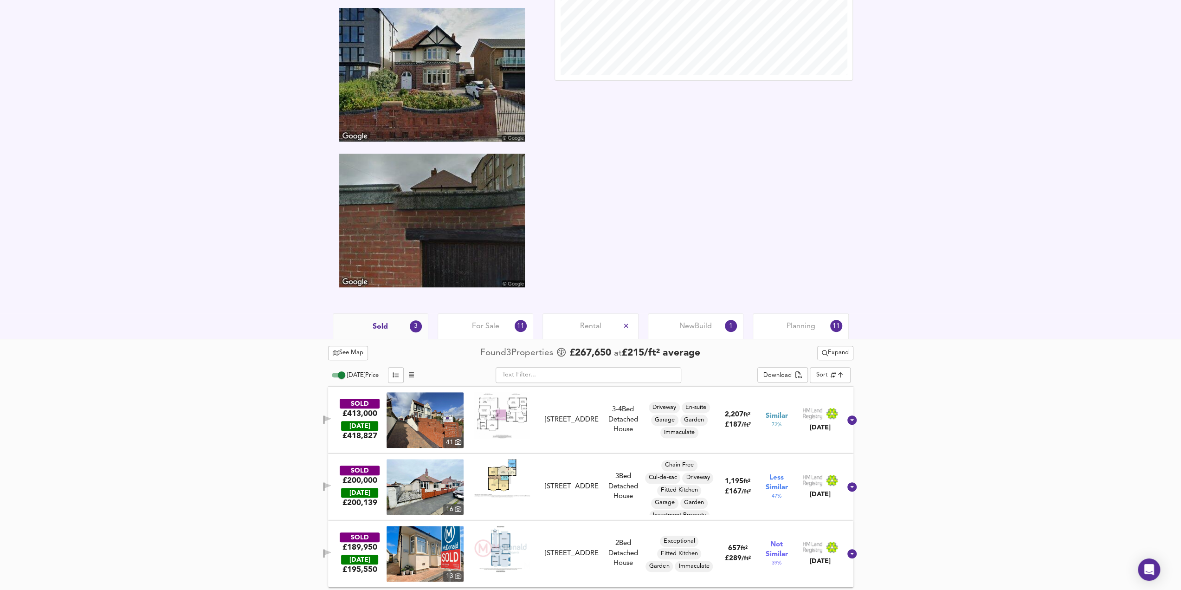
click at [443, 423] on img at bounding box center [424, 420] width 77 height 56
